Goal: Task Accomplishment & Management: Complete application form

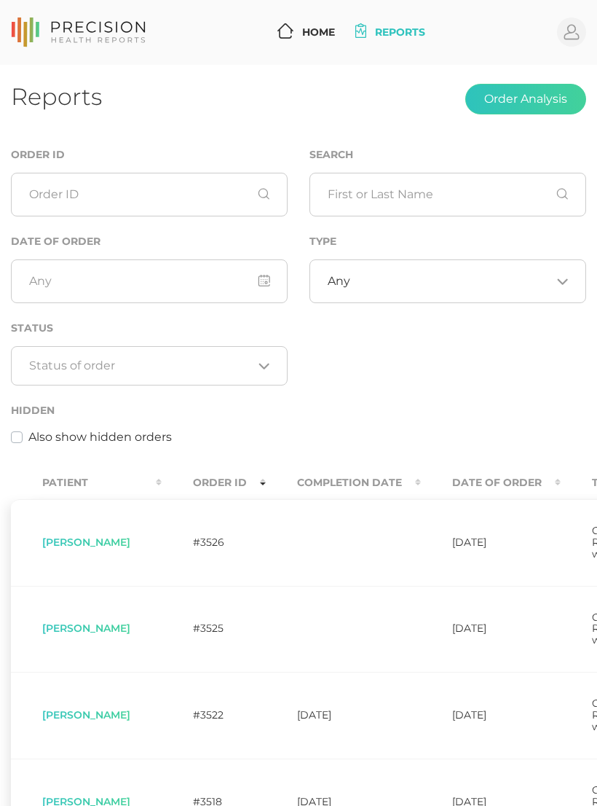
click at [468, 379] on div "Order ID Search Date of Order Type Any Loading... Status Loading... Hidden Also…" at bounding box center [298, 304] width 597 height 316
click at [501, 367] on div "Order ID Search Date of Order Type Any Loading... Status Loading... Hidden Also…" at bounding box center [298, 304] width 597 height 316
click at [335, 20] on link "Home" at bounding box center [306, 32] width 69 height 27
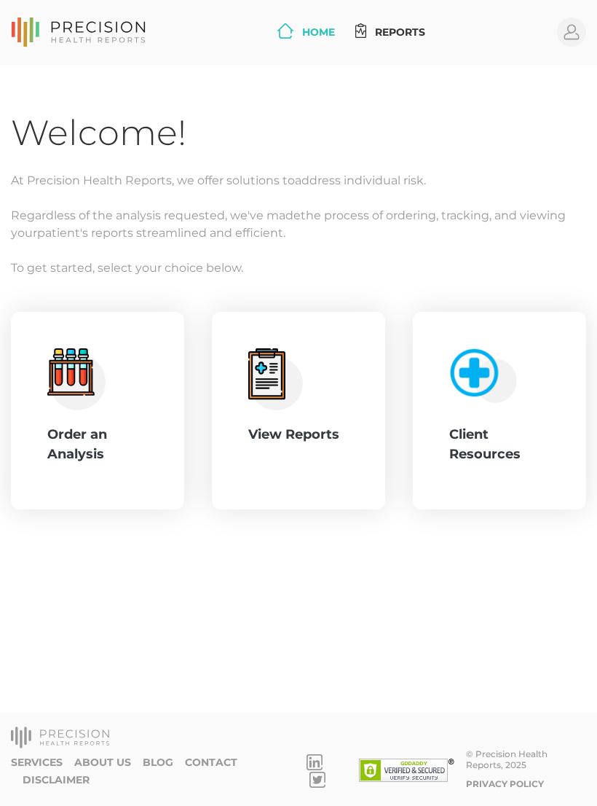
click at [129, 401] on div ".cls-4{fill:#f3f3f3}.cls-5{fill:#e4e4e4}.cls-6{fill:#bbf7ff}.cls-7{fill:#8bf0ff…" at bounding box center [97, 410] width 101 height 125
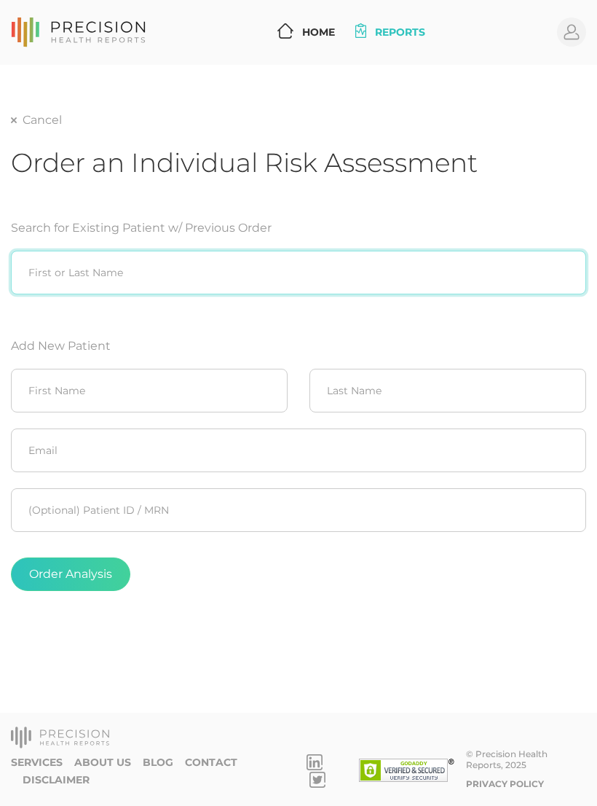
click at [216, 264] on input "search" at bounding box center [298, 273] width 575 height 44
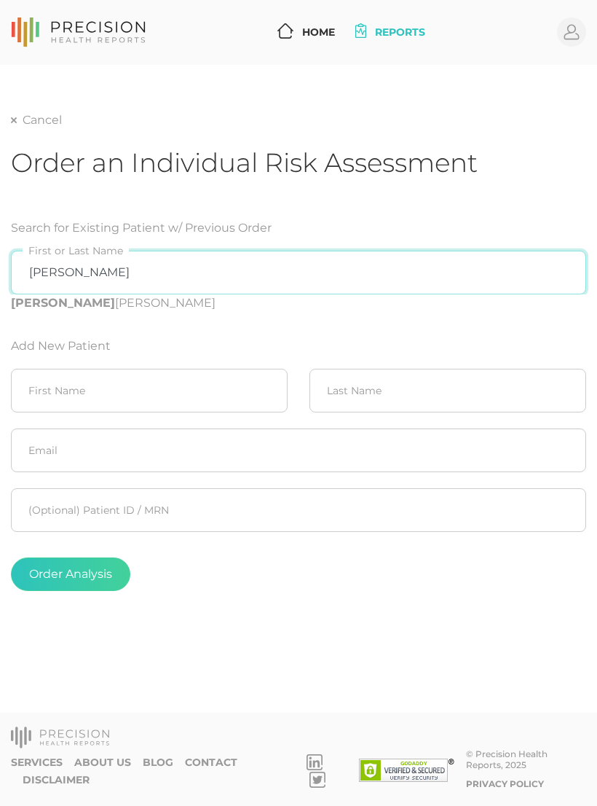
type input "J"
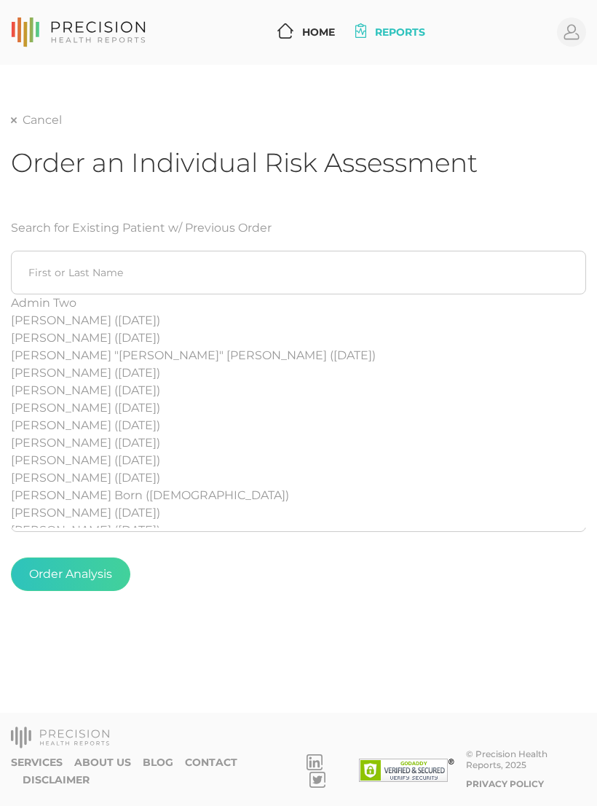
click at [543, 212] on form "Search for Existing Patient w/ Previous Order Admin Two [PERSON_NAME] ([DATE]) …" at bounding box center [298, 405] width 575 height 406
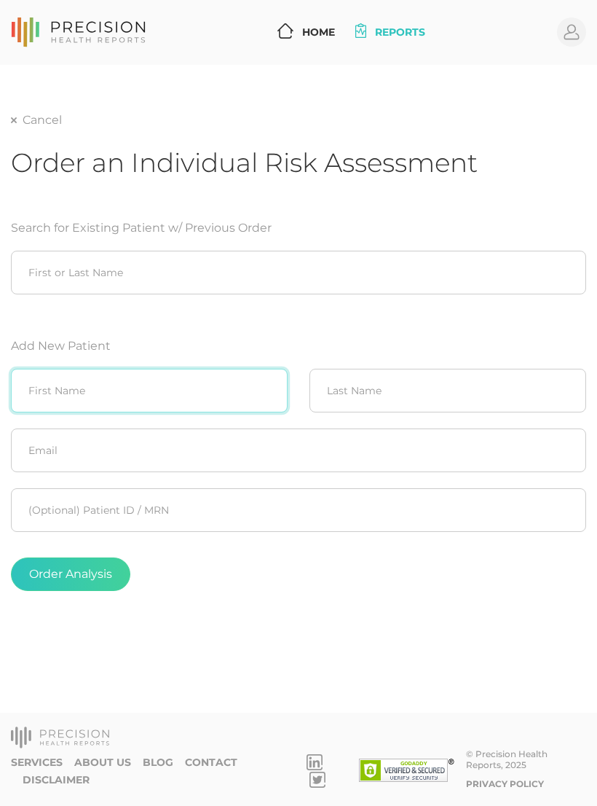
click at [165, 388] on input "text" at bounding box center [149, 391] width 277 height 44
type input "Jack"
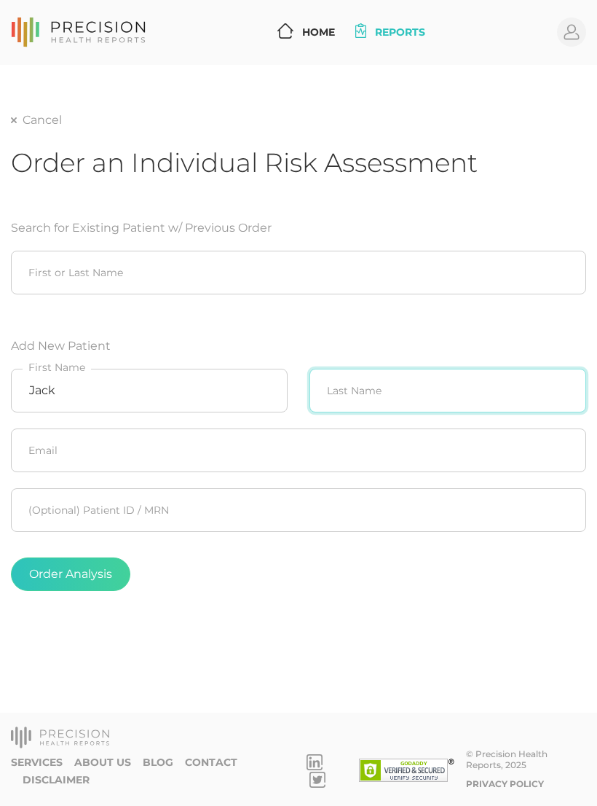
click at [398, 383] on input "text" at bounding box center [448, 391] width 277 height 44
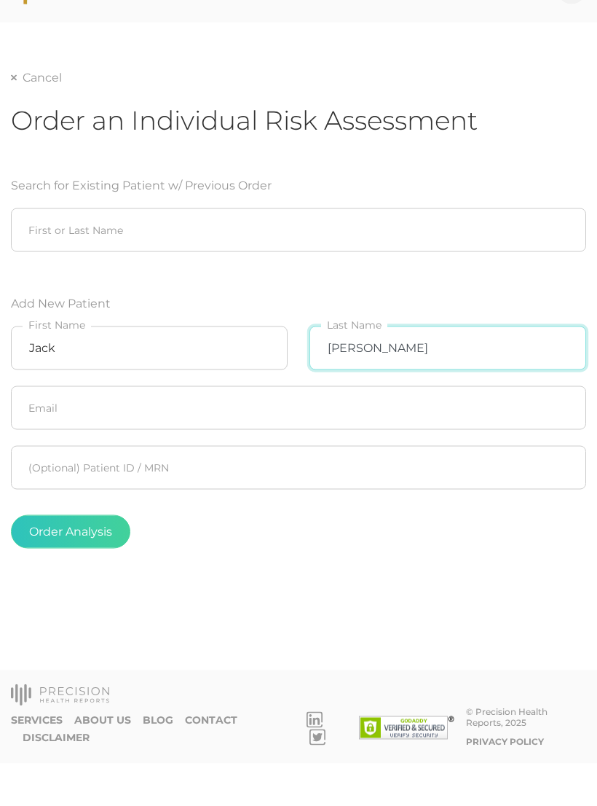
type input "[PERSON_NAME]"
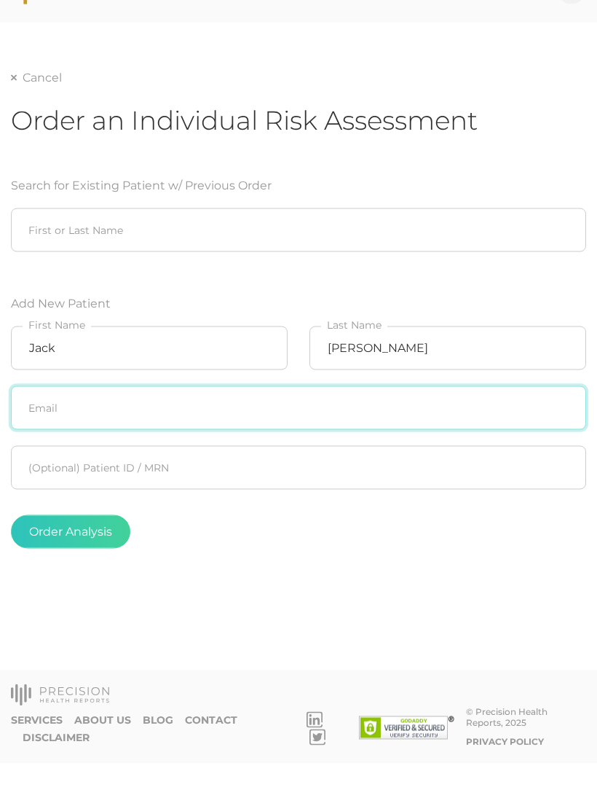
click at [401, 428] on input "text" at bounding box center [298, 450] width 575 height 44
type input "[EMAIL_ADDRESS][DOMAIN_NAME]"
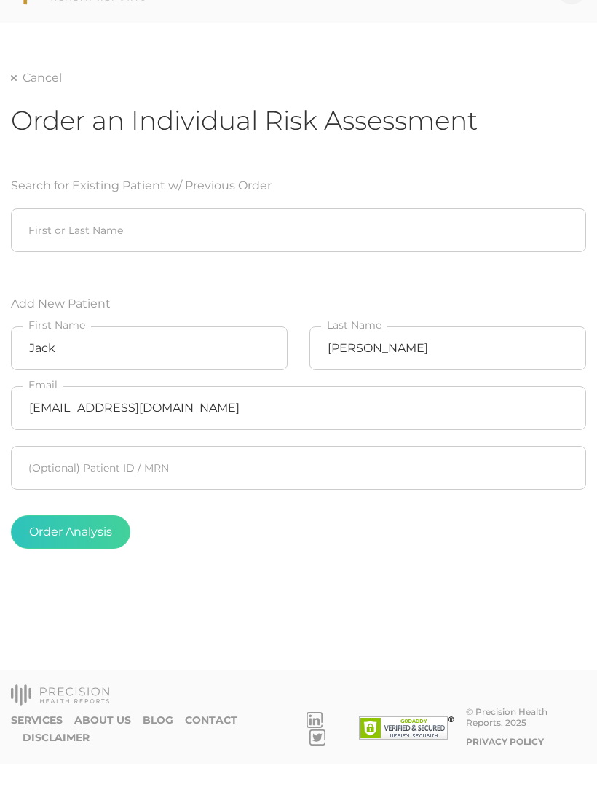
click at [473, 557] on div "Order Analysis" at bounding box center [298, 574] width 575 height 34
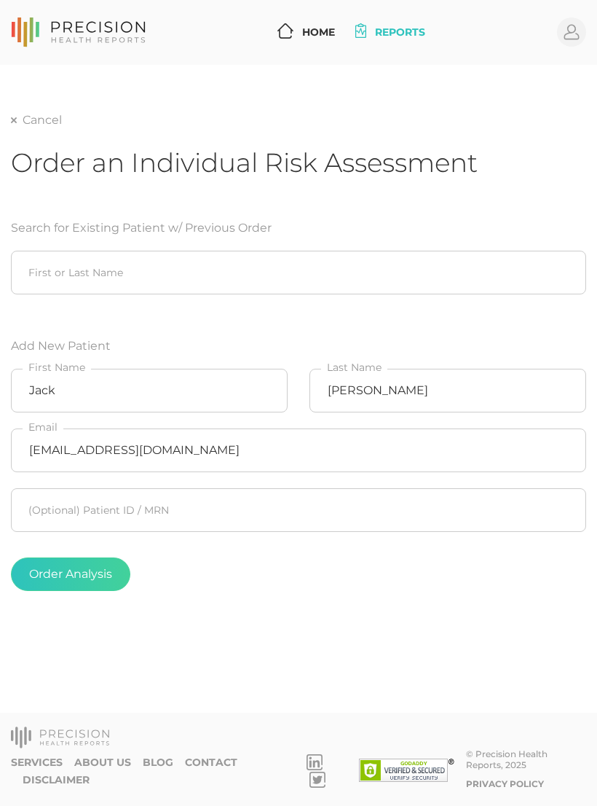
click at [498, 331] on form "Search for Existing Patient w/ Previous Order First or Last Name Add New Patien…" at bounding box center [298, 405] width 575 height 406
